Goal: Task Accomplishment & Management: Manage account settings

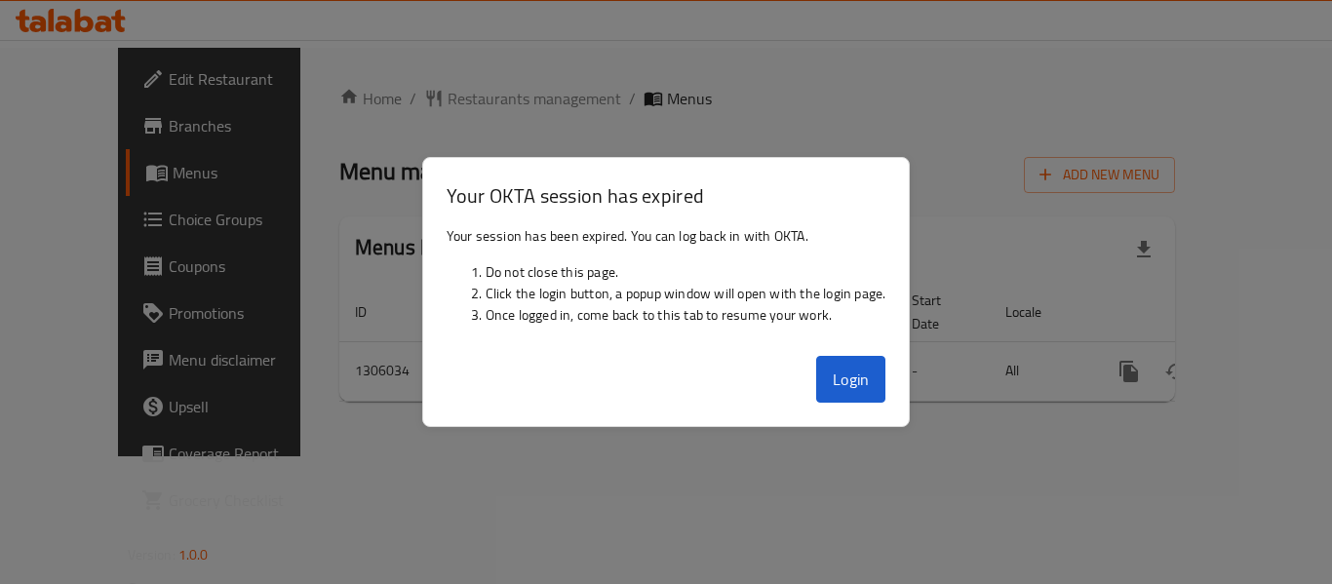
click at [838, 368] on button "Login" at bounding box center [851, 379] width 70 height 47
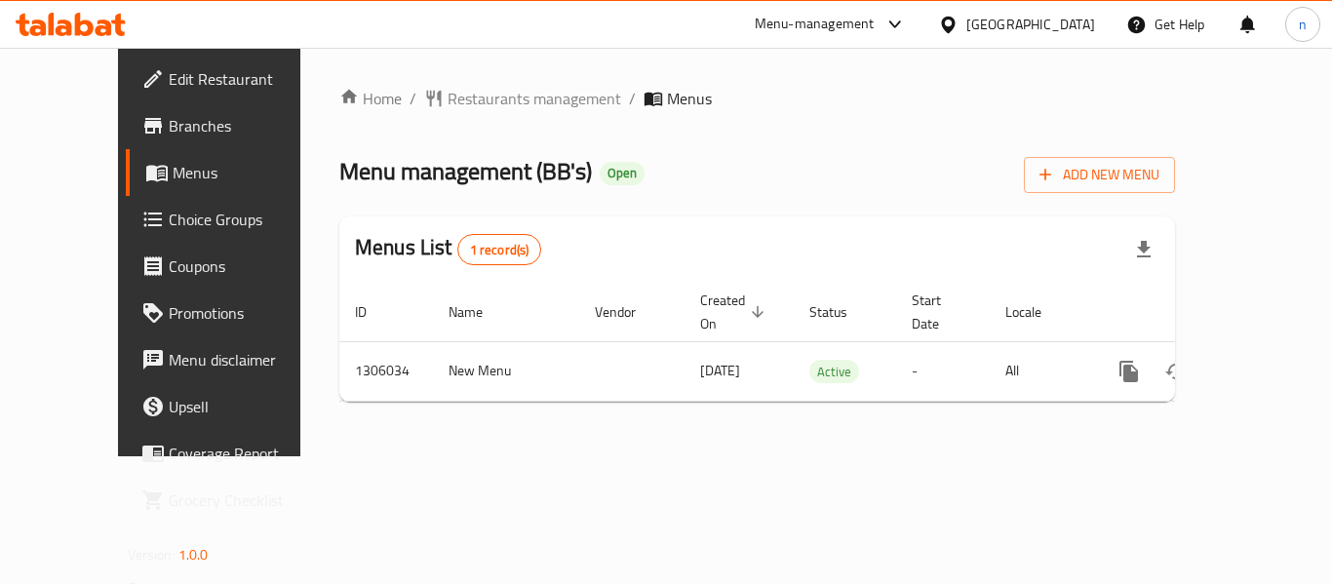
click at [907, 19] on icon at bounding box center [894, 24] width 23 height 23
click at [799, 224] on div "Restaurant-Management" at bounding box center [795, 215] width 153 height 21
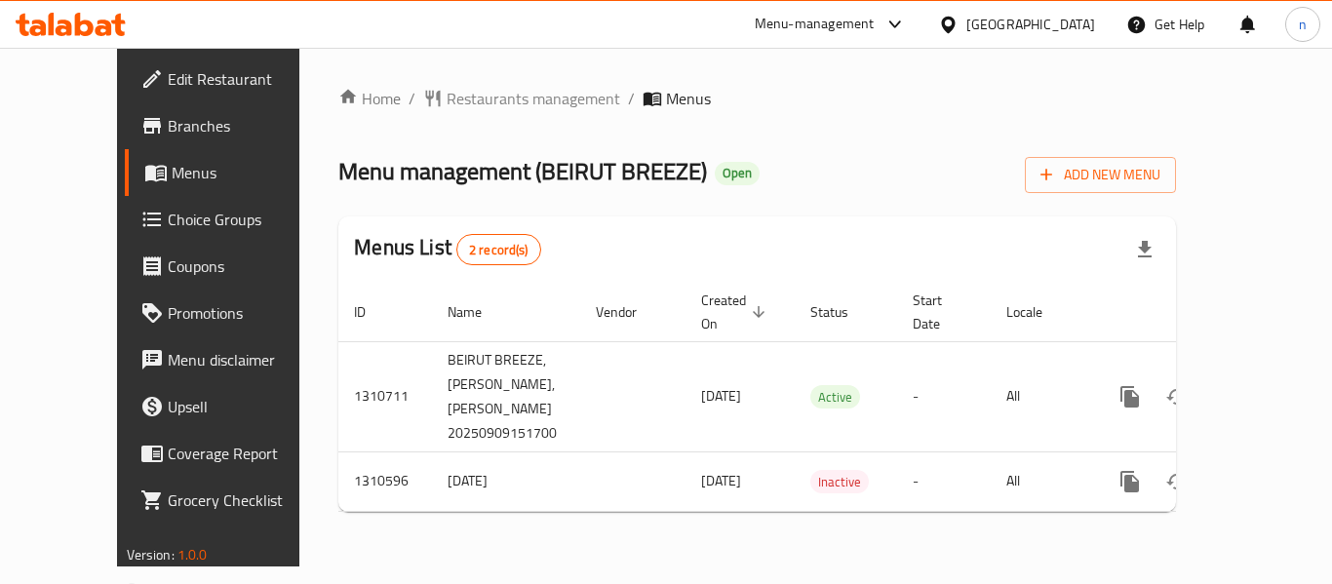
click at [896, 18] on icon at bounding box center [894, 24] width 23 height 23
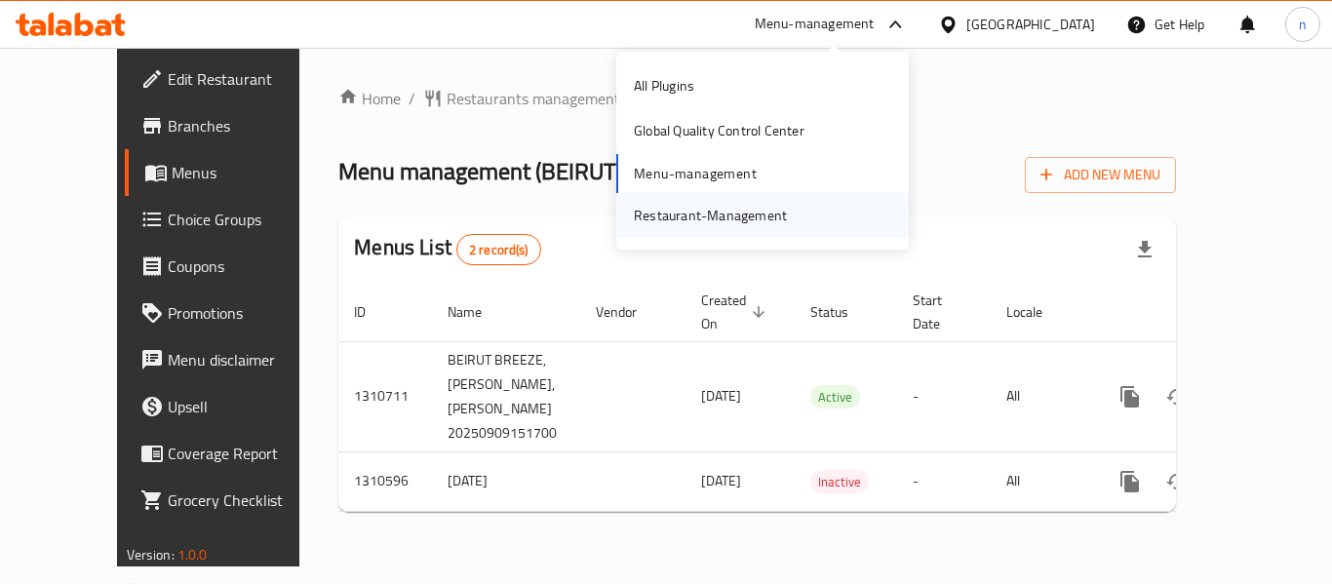
click at [777, 215] on div "Restaurant-Management" at bounding box center [710, 215] width 153 height 21
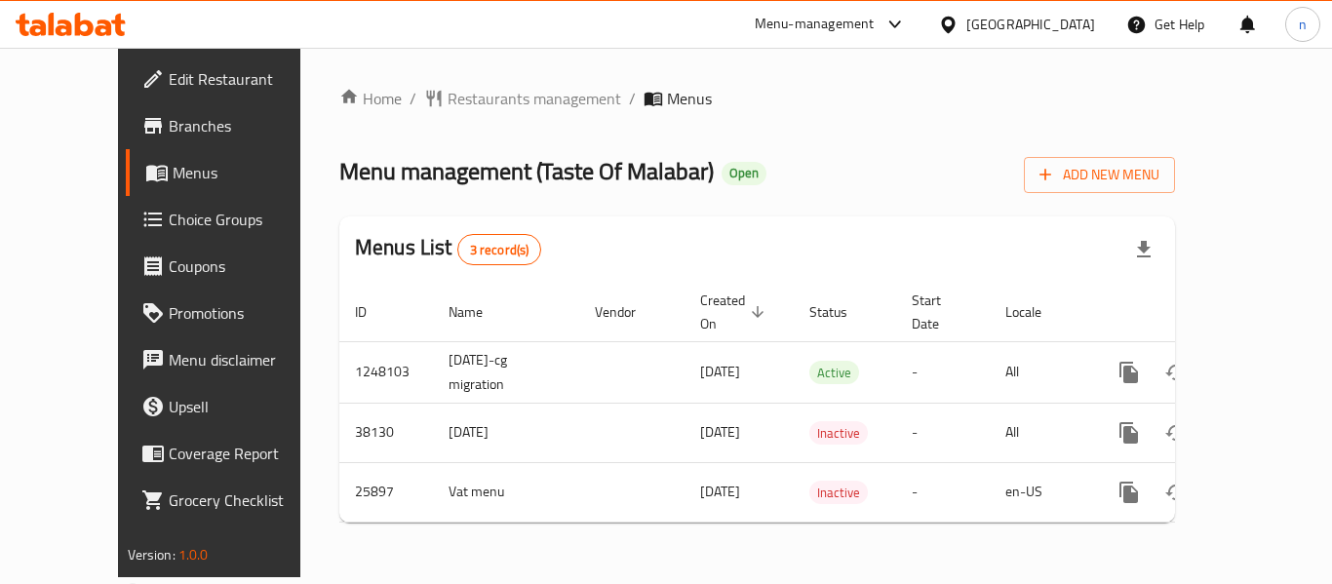
click at [890, 28] on icon at bounding box center [894, 24] width 23 height 23
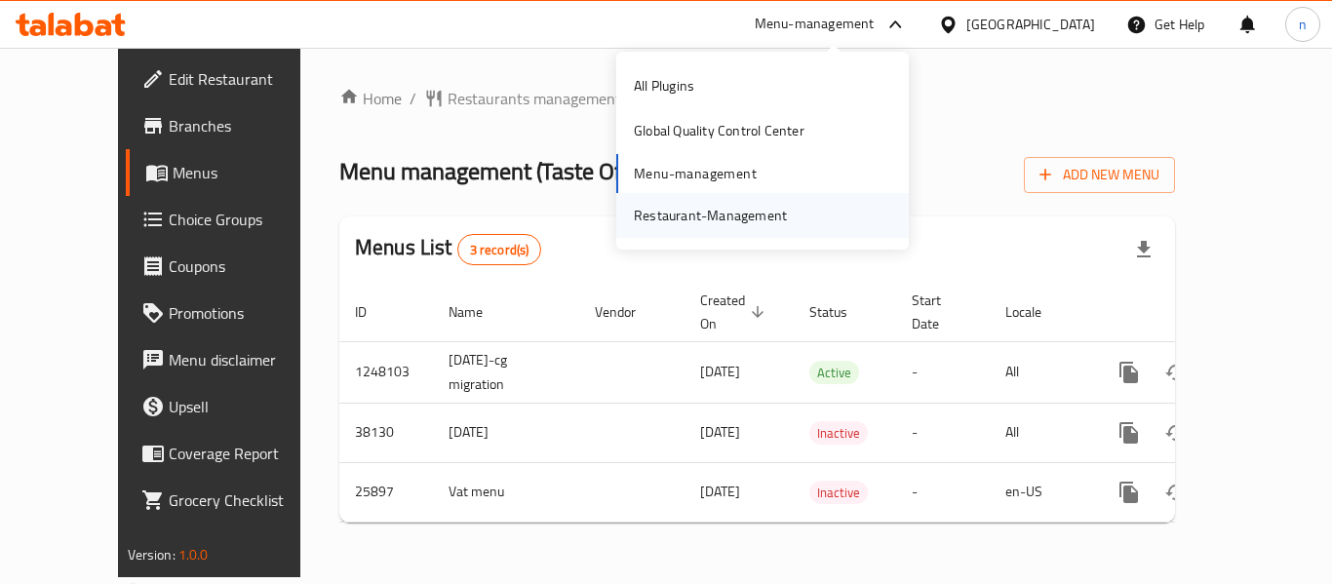
click at [713, 214] on div "Restaurant-Management" at bounding box center [710, 215] width 153 height 21
